Goal: Information Seeking & Learning: Learn about a topic

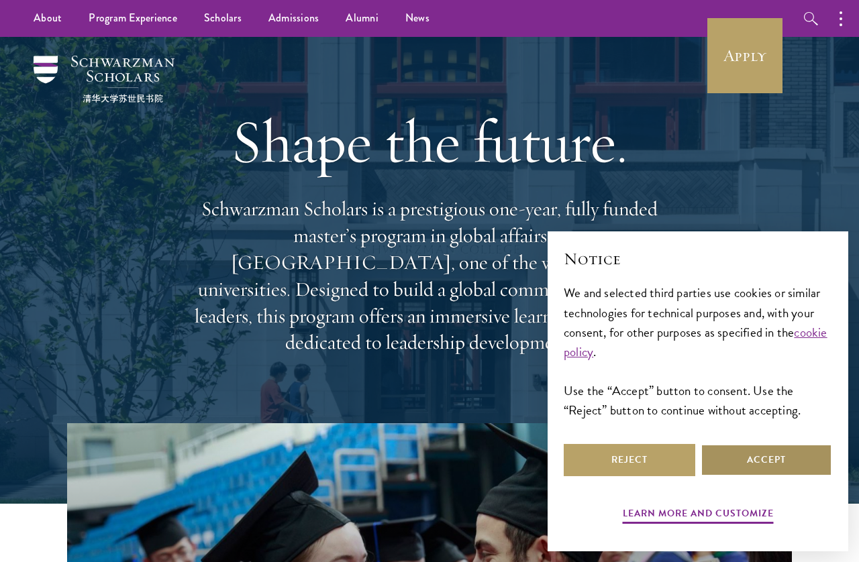
click at [795, 462] on button "Accept" at bounding box center [766, 460] width 132 height 32
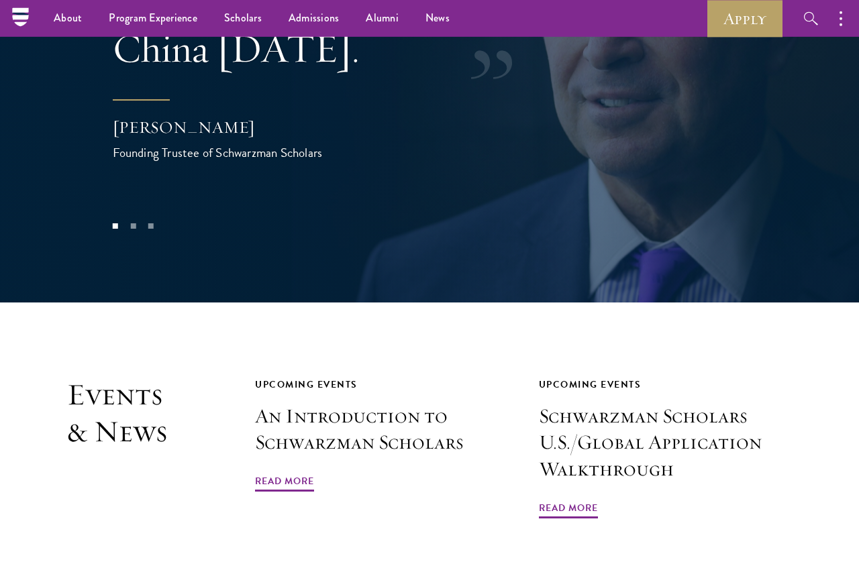
scroll to position [2767, 0]
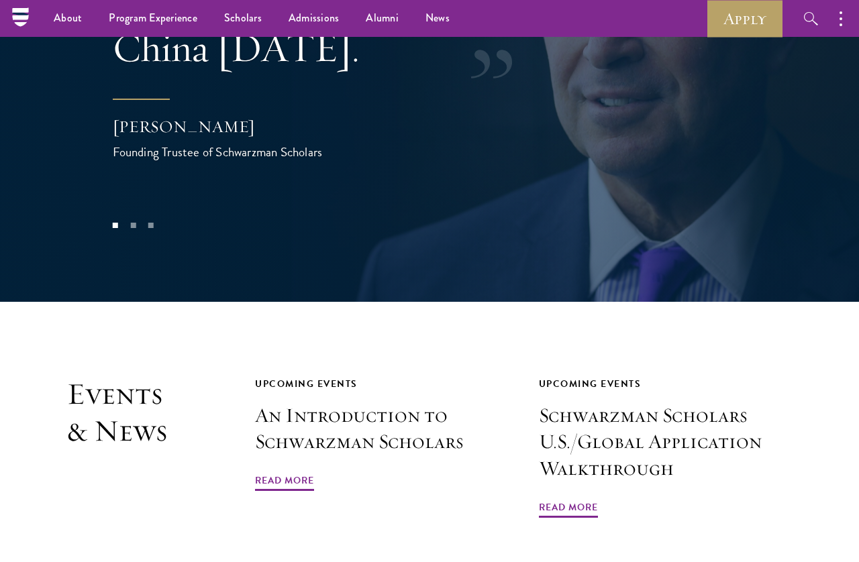
click at [762, 16] on link "Apply" at bounding box center [744, 18] width 75 height 37
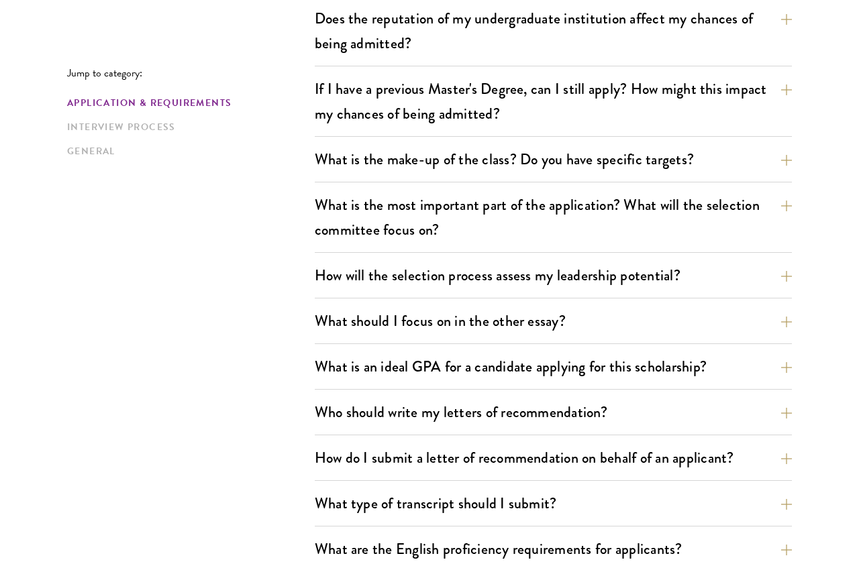
scroll to position [611, 0]
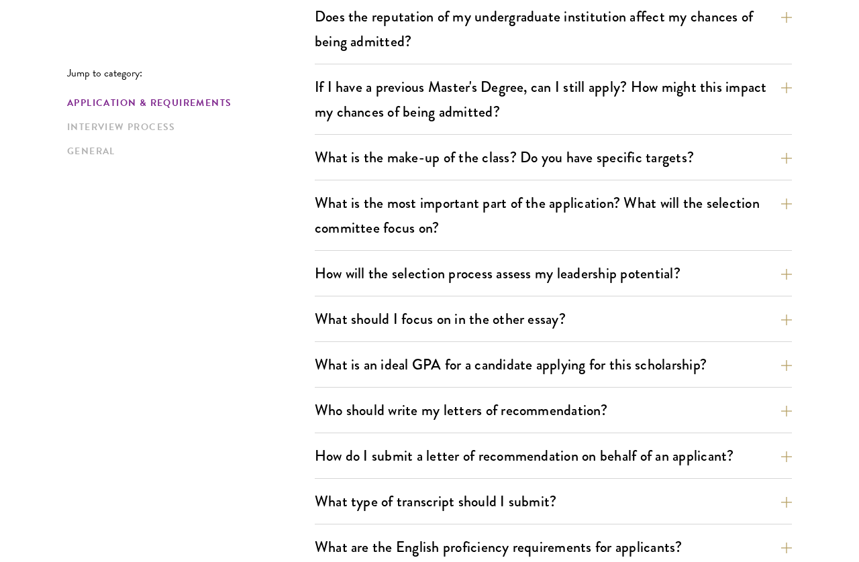
click at [731, 217] on button "What is the most important part of the application? What will the selection com…" at bounding box center [553, 215] width 477 height 55
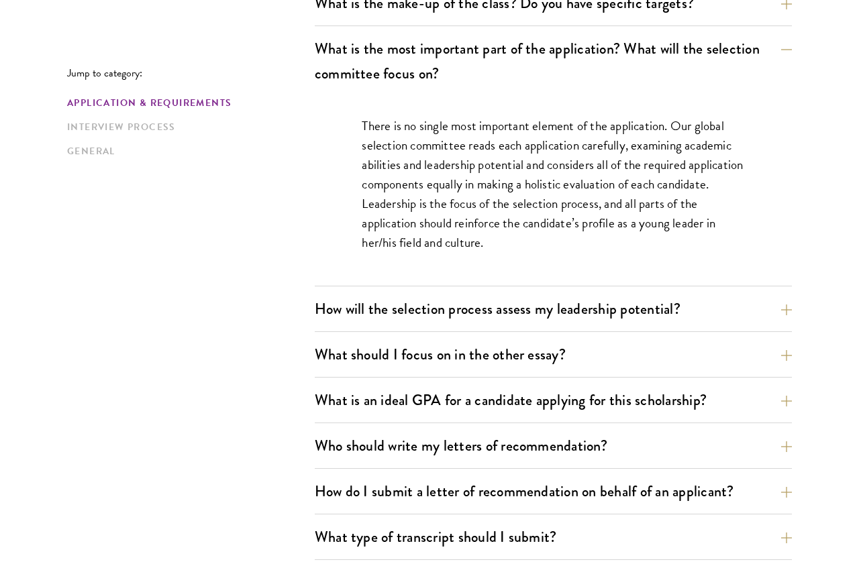
scroll to position [768, 0]
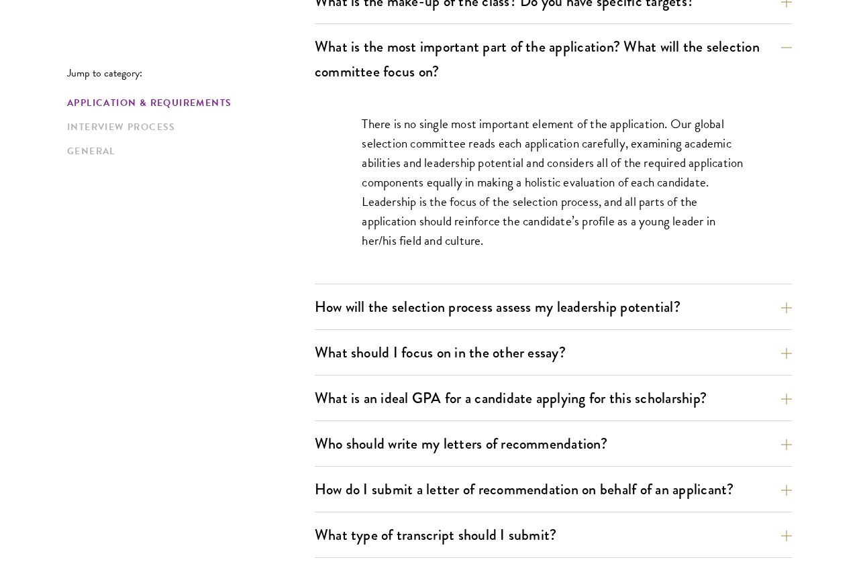
click at [736, 408] on button "What is an ideal GPA for a candidate applying for this scholarship?" at bounding box center [553, 398] width 477 height 30
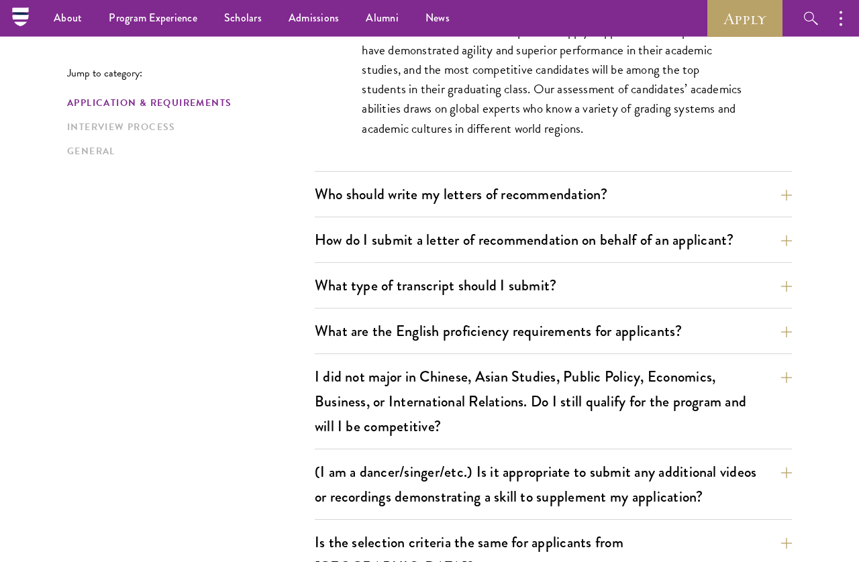
scroll to position [1055, 0]
click at [721, 432] on button "I did not major in Chinese, Asian Studies, Public Policy, Economics, Business, …" at bounding box center [553, 402] width 477 height 80
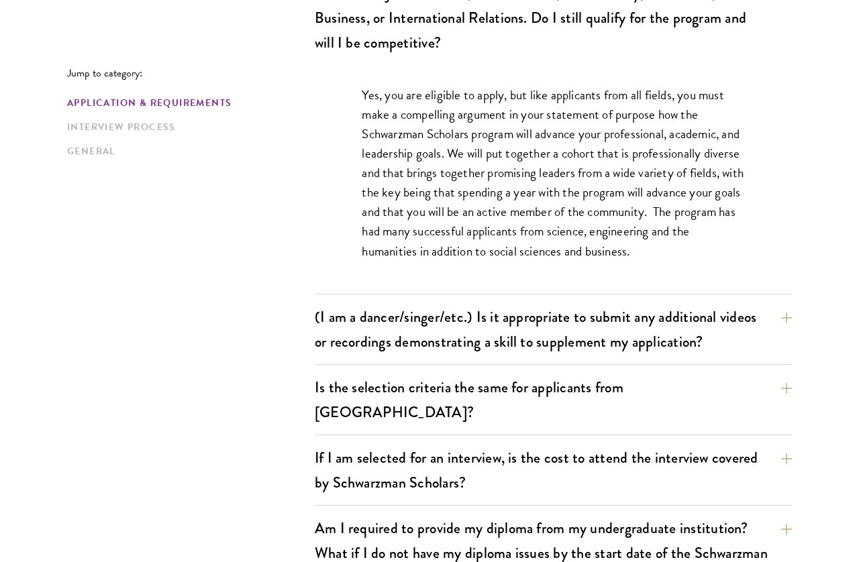
scroll to position [1212, 0]
click at [706, 355] on button "(I am a dancer/singer/etc.) Is it appropriate to submit any additional videos o…" at bounding box center [553, 328] width 477 height 55
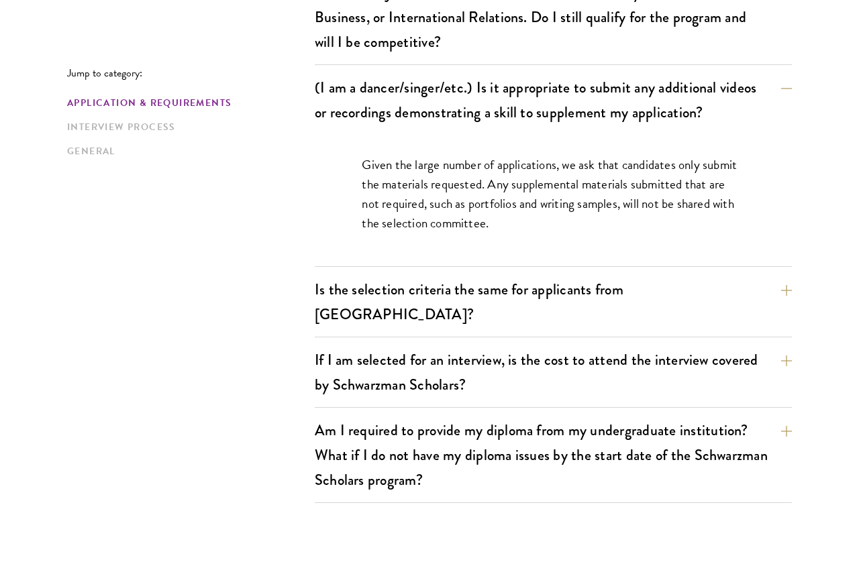
click at [717, 372] on button "If I am selected for an interview, is the cost to attend the interview covered …" at bounding box center [553, 372] width 477 height 55
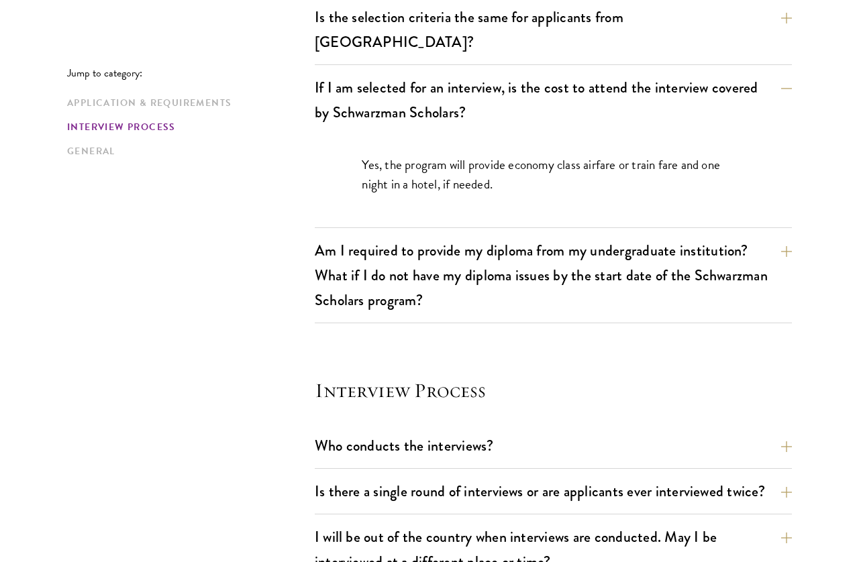
scroll to position [1399, 0]
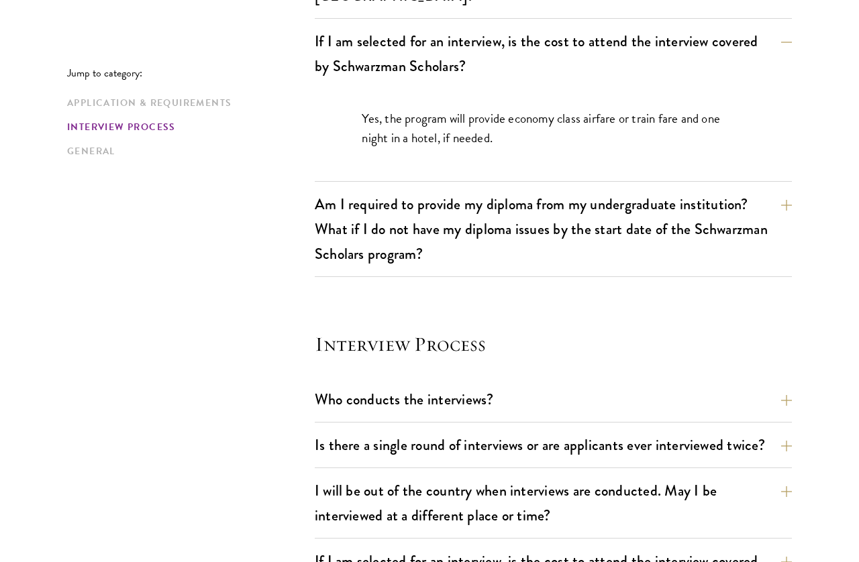
click at [760, 384] on button "Who conducts the interviews?" at bounding box center [553, 399] width 477 height 30
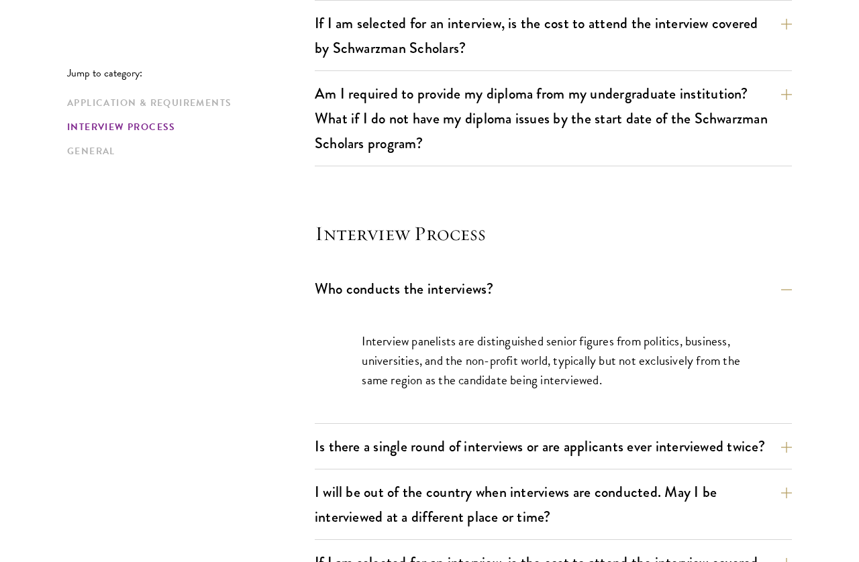
scroll to position [1508, 0]
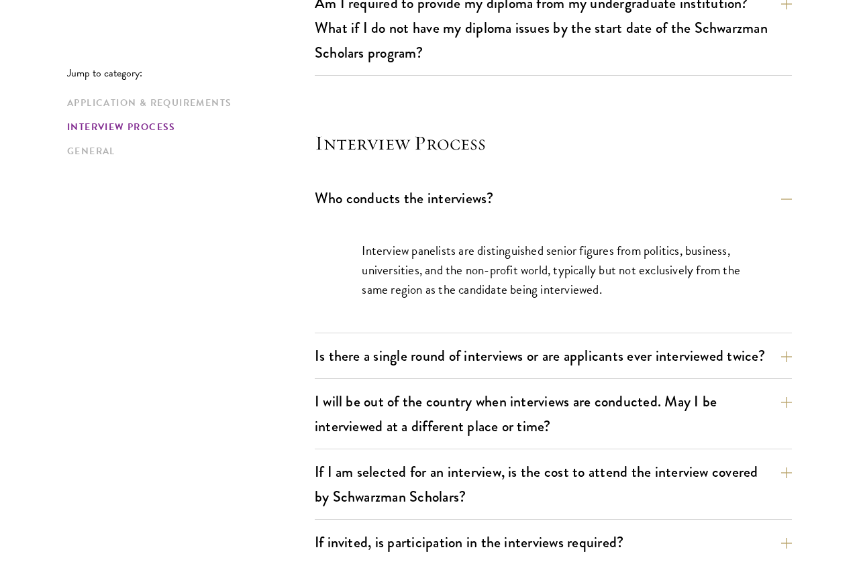
click at [712, 341] on button "Is there a single round of interviews or are applicants ever interviewed twice?" at bounding box center [553, 356] width 477 height 30
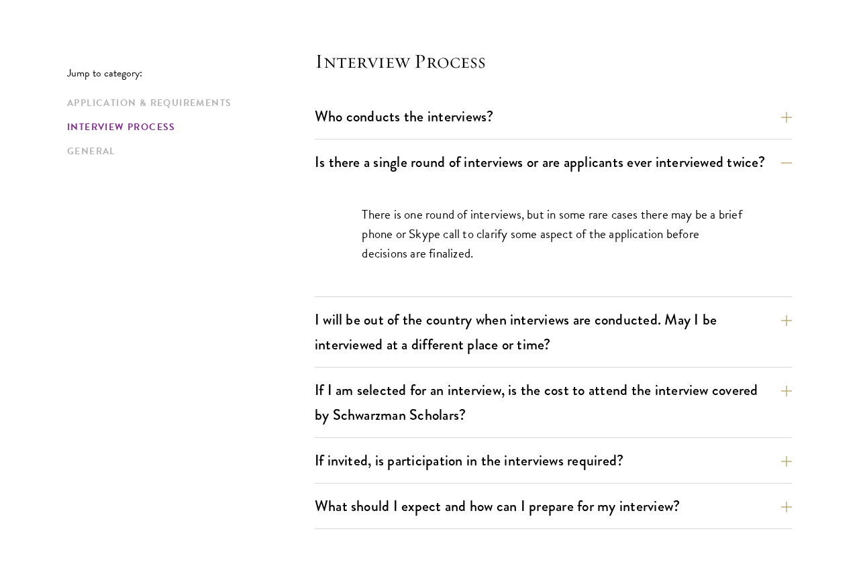
scroll to position [1590, 0]
click at [715, 333] on button "I will be out of the country when interviews are conducted. May I be interviewe…" at bounding box center [553, 331] width 477 height 55
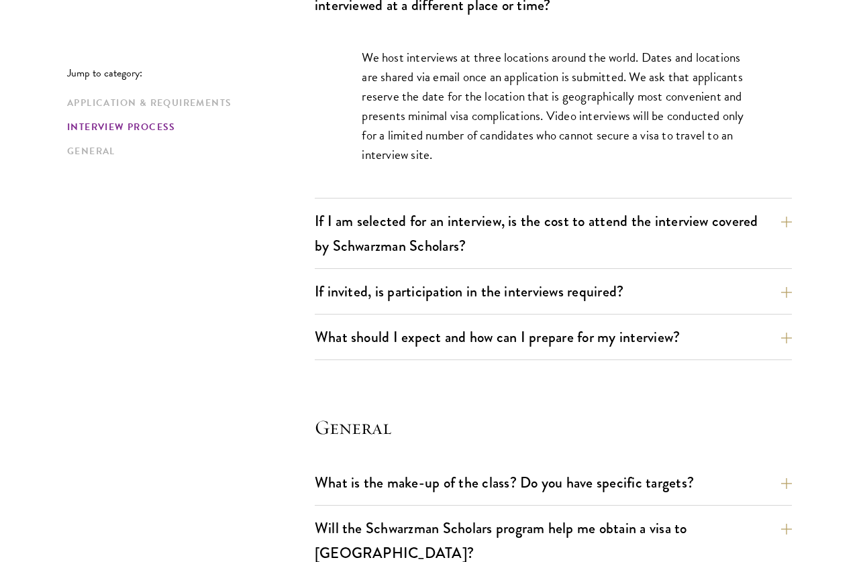
scroll to position [1822, 0]
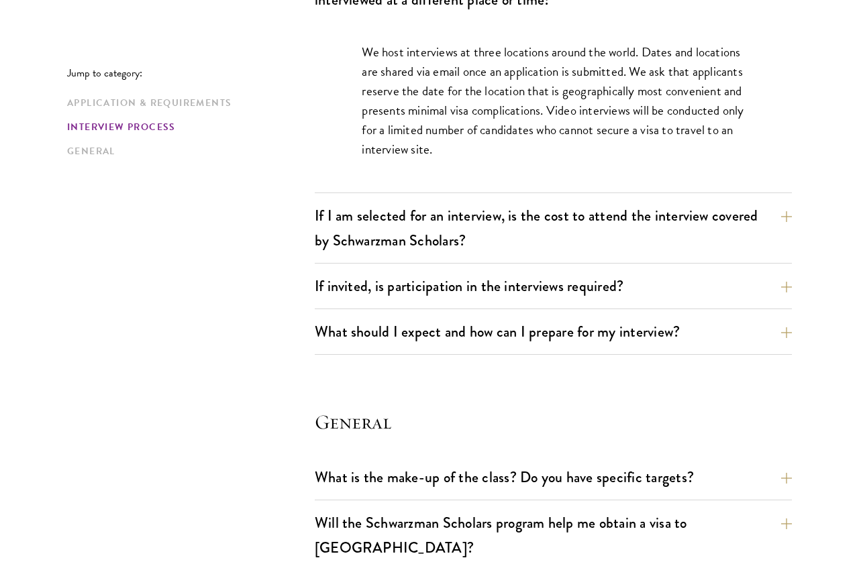
click at [703, 221] on button "If I am selected for an interview, is the cost to attend the interview covered …" at bounding box center [553, 228] width 477 height 55
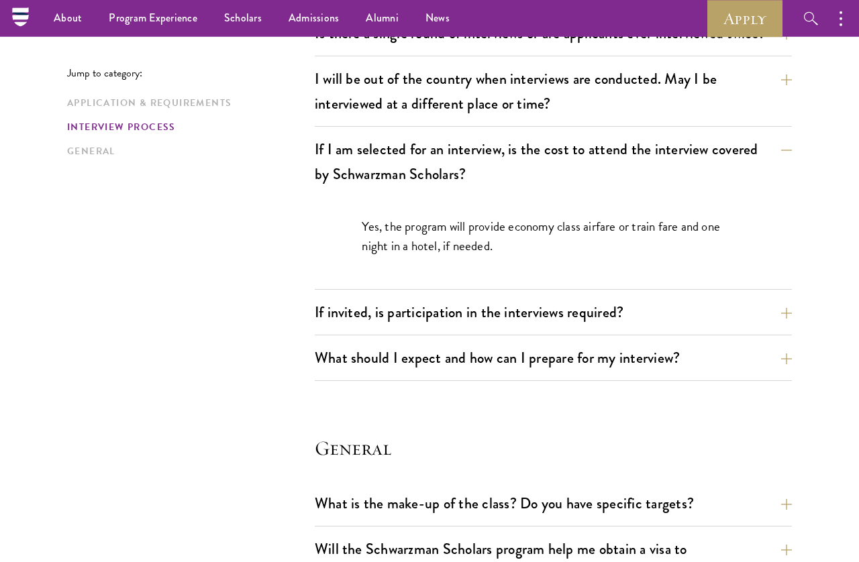
scroll to position [1717, 0]
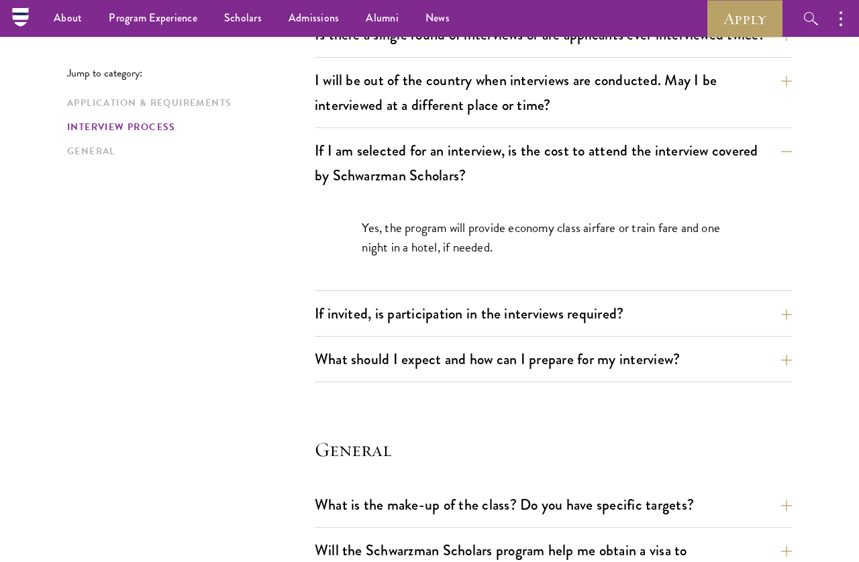
click at [717, 301] on button "If invited, is participation in the interviews required?" at bounding box center [553, 314] width 477 height 30
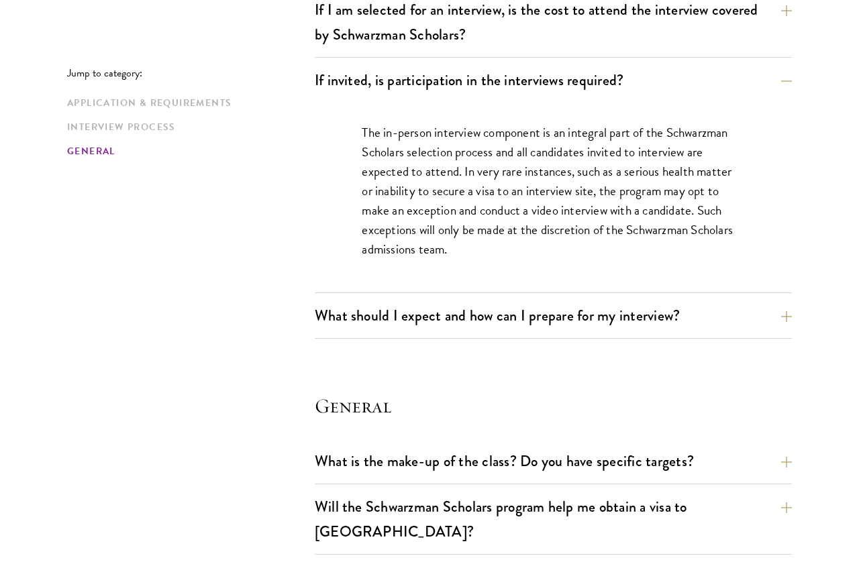
click at [729, 305] on button "What should I expect and how can I prepare for my interview?" at bounding box center [553, 316] width 477 height 30
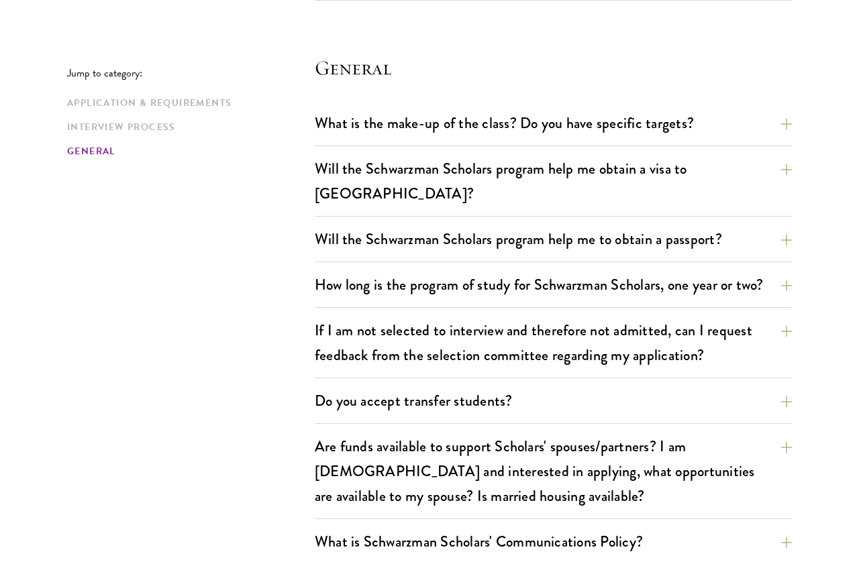
scroll to position [2836, 0]
click at [682, 107] on button "What is the make-up of the class? Do you have specific targets?" at bounding box center [553, 122] width 477 height 30
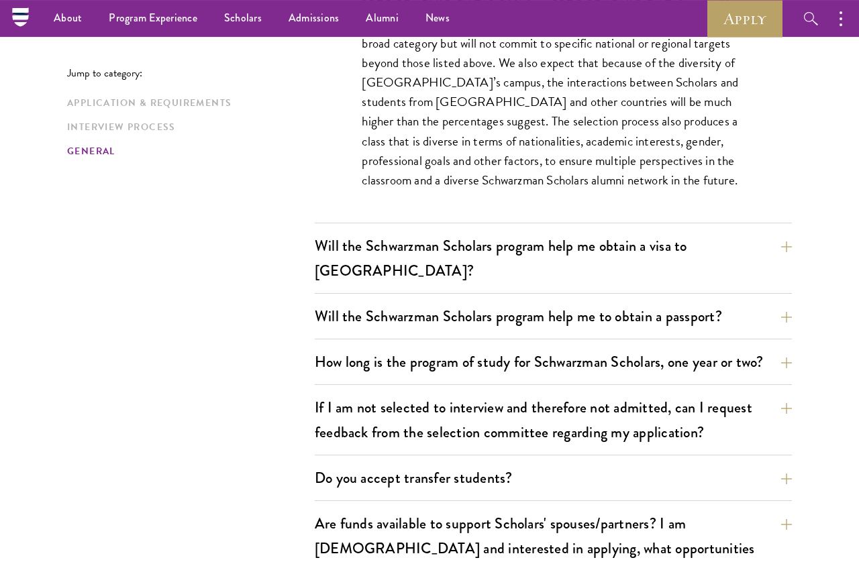
click at [615, 231] on button "Will the Schwarzman Scholars program help me obtain a visa to [GEOGRAPHIC_DATA]?" at bounding box center [553, 258] width 477 height 55
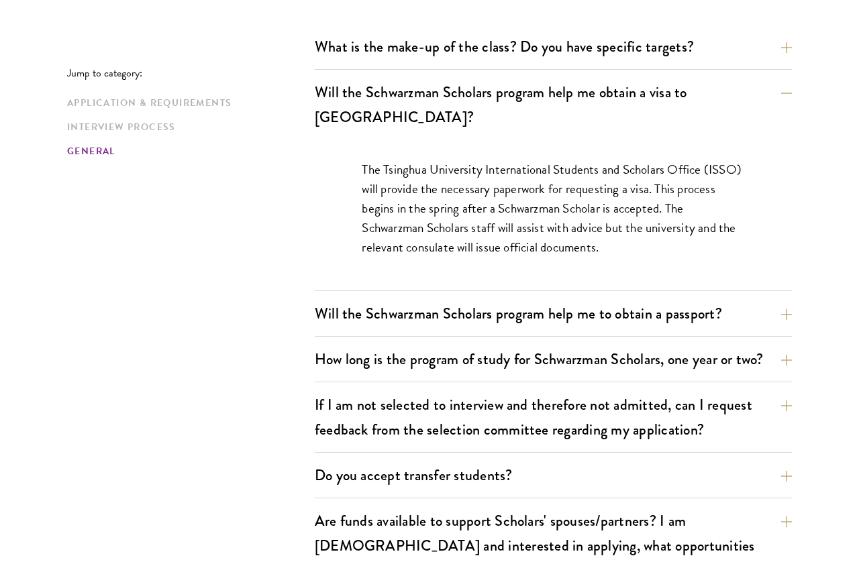
scroll to position [2085, 0]
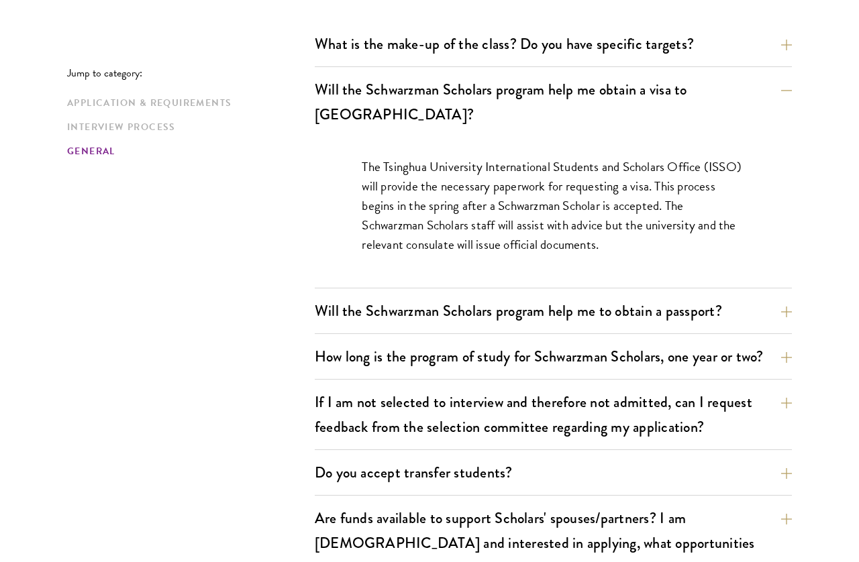
click at [674, 296] on button "Will the Schwarzman Scholars program help me to obtain a passport?" at bounding box center [553, 311] width 477 height 30
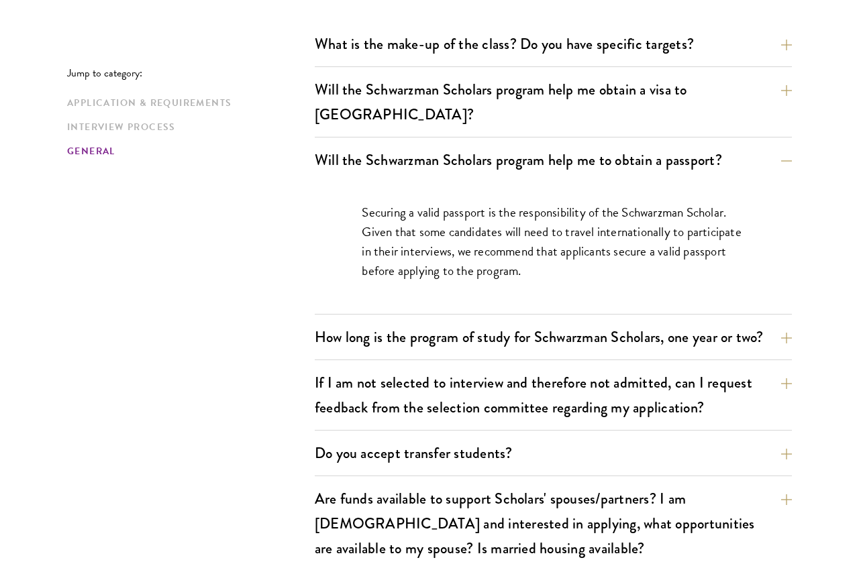
click at [527, 322] on button "How long is the program of study for Schwarzman Scholars, one year or two?" at bounding box center [553, 337] width 477 height 30
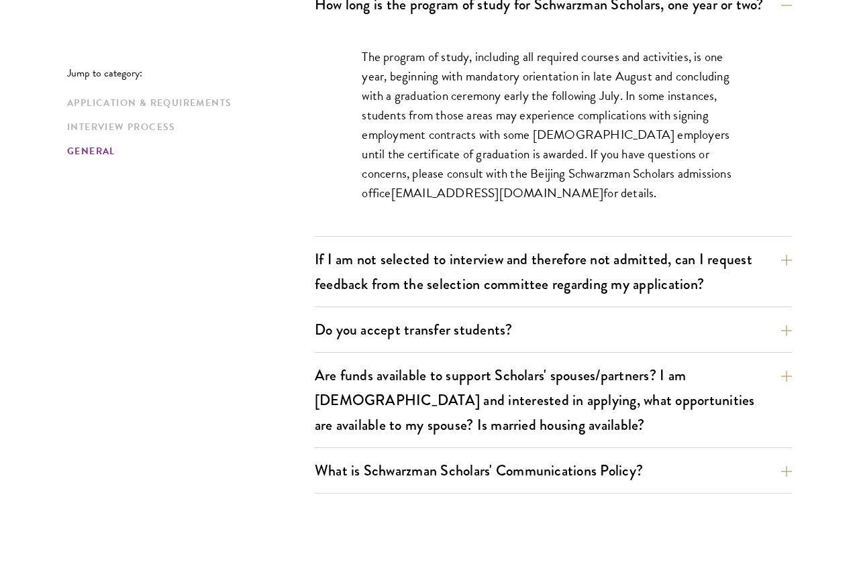
scroll to position [2289, 0]
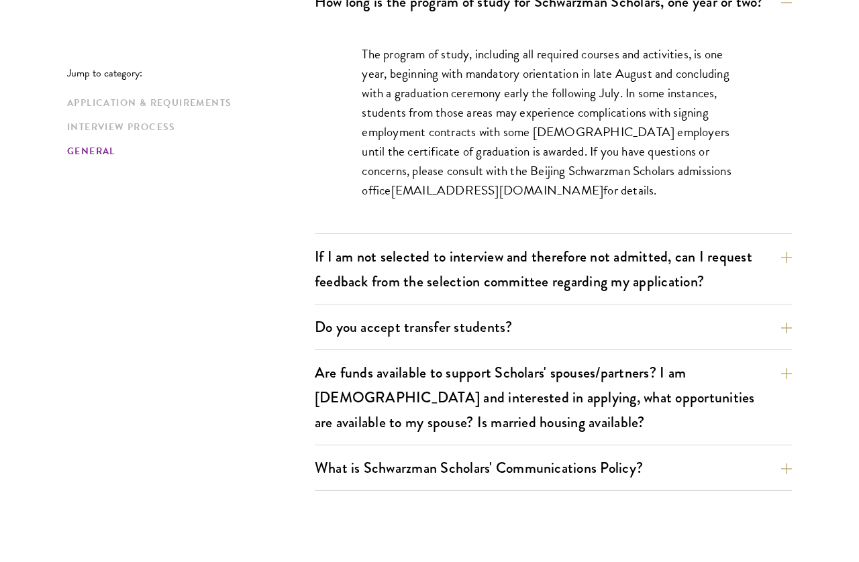
click at [670, 242] on button "If I am not selected to interview and therefore not admitted, can I request fee…" at bounding box center [553, 269] width 477 height 55
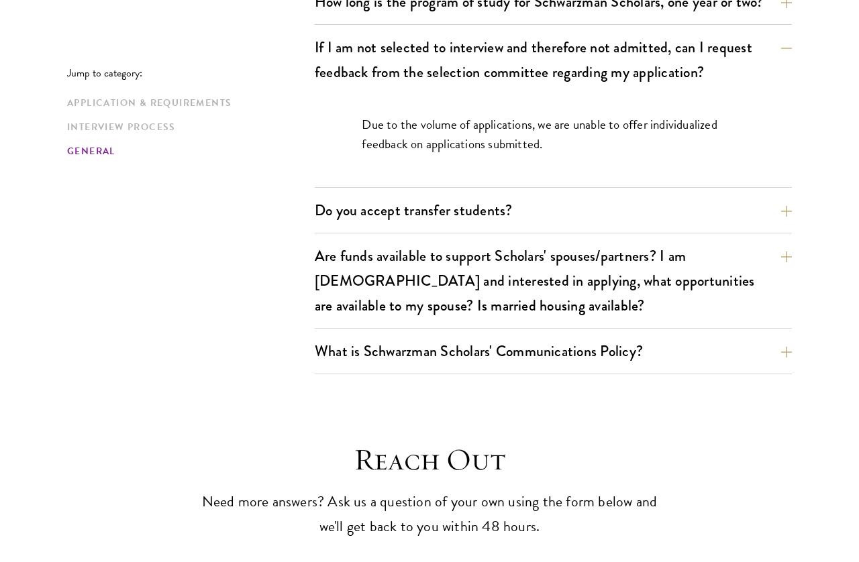
click at [645, 195] on button "Do you accept transfer students?" at bounding box center [553, 210] width 477 height 30
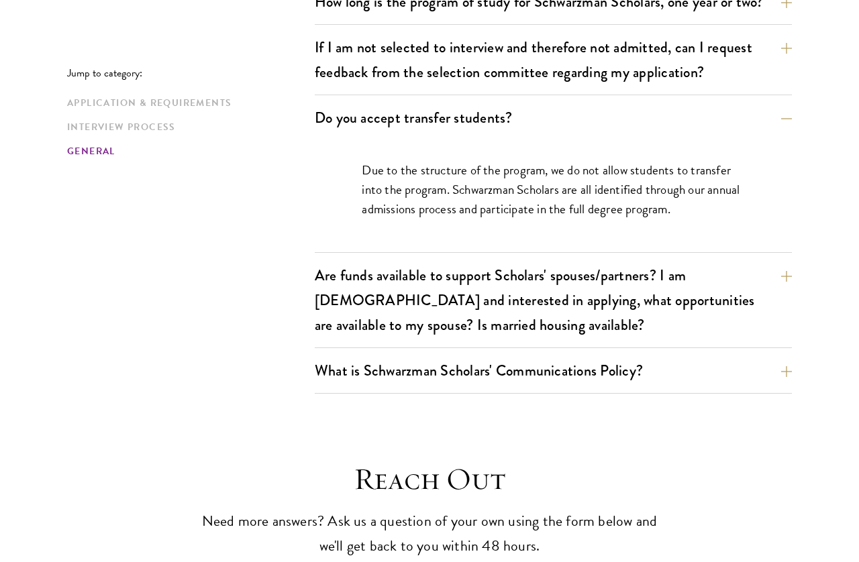
click at [603, 260] on button "Are funds available to support Scholars' spouses/partners? I am [DEMOGRAPHIC_DA…" at bounding box center [553, 300] width 477 height 80
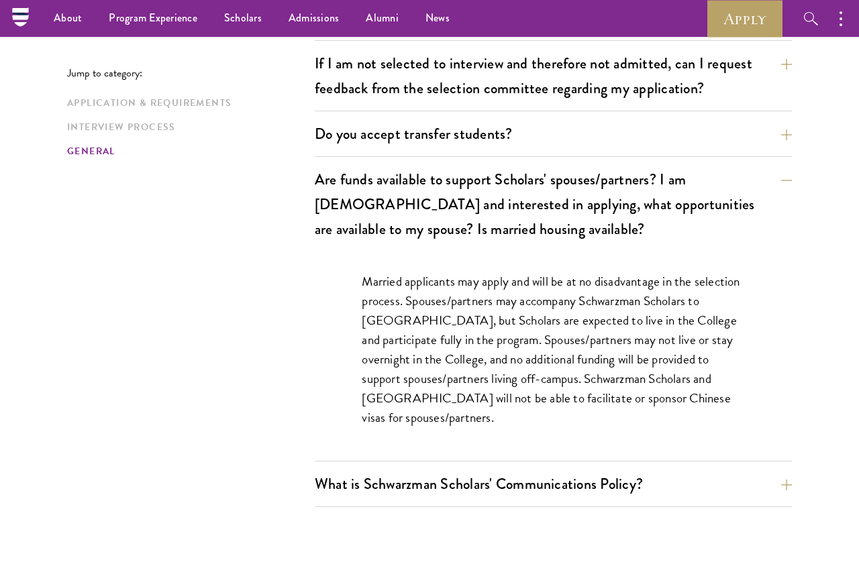
scroll to position [2272, 0]
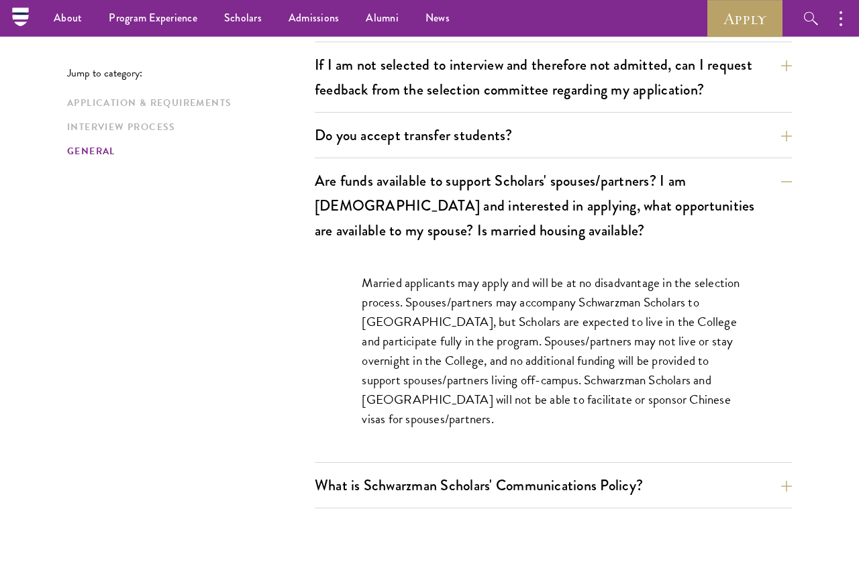
click at [480, 470] on button "What is Schwarzman Scholars' Communications Policy?" at bounding box center [553, 485] width 477 height 30
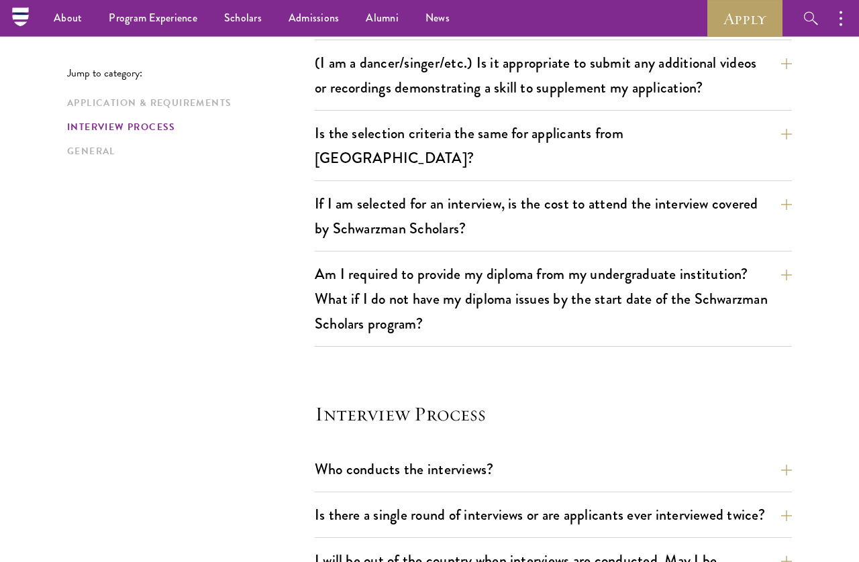
scroll to position [1235, 0]
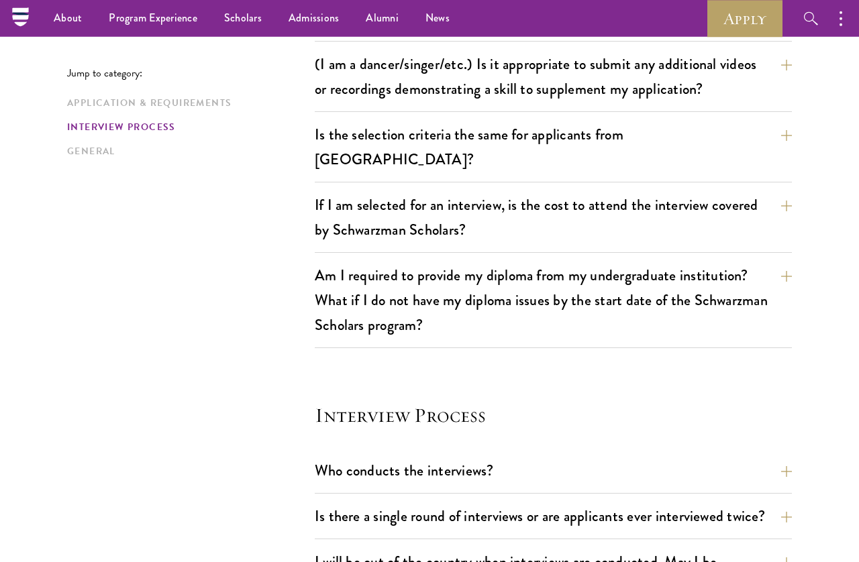
click at [849, 14] on button "button" at bounding box center [844, 18] width 30 height 37
